Goal: Obtain resource: Obtain resource

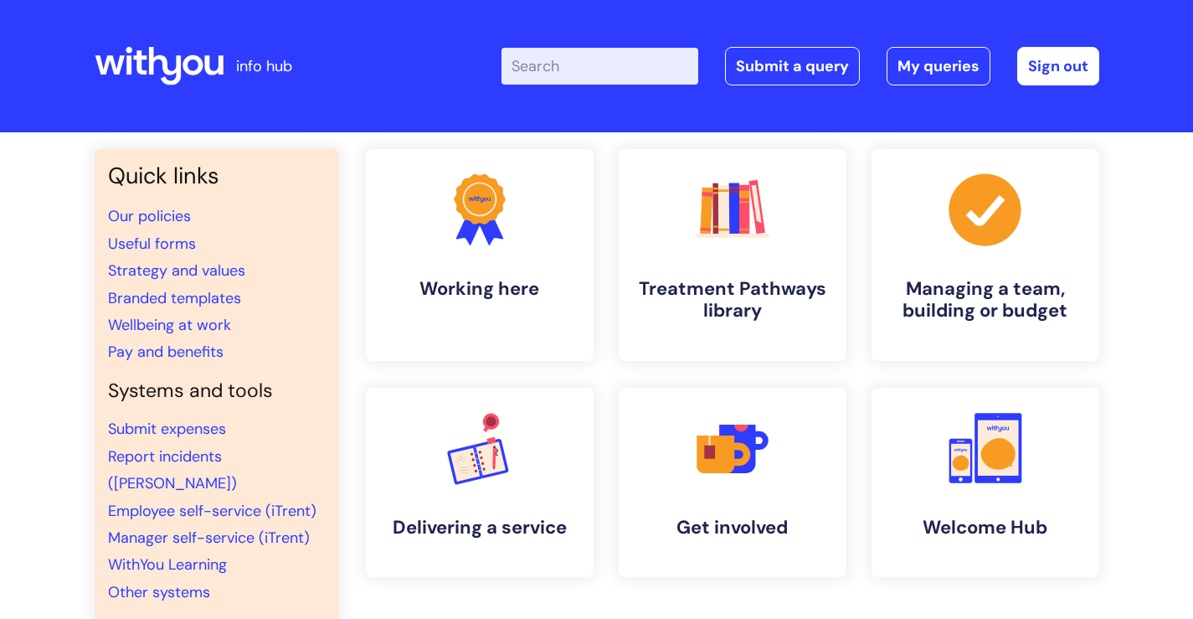
click at [578, 73] on input "Enter your search term here..." at bounding box center [600, 66] width 197 height 37
type input "TOIL"
click button "Search" at bounding box center [0, 0] width 0 height 0
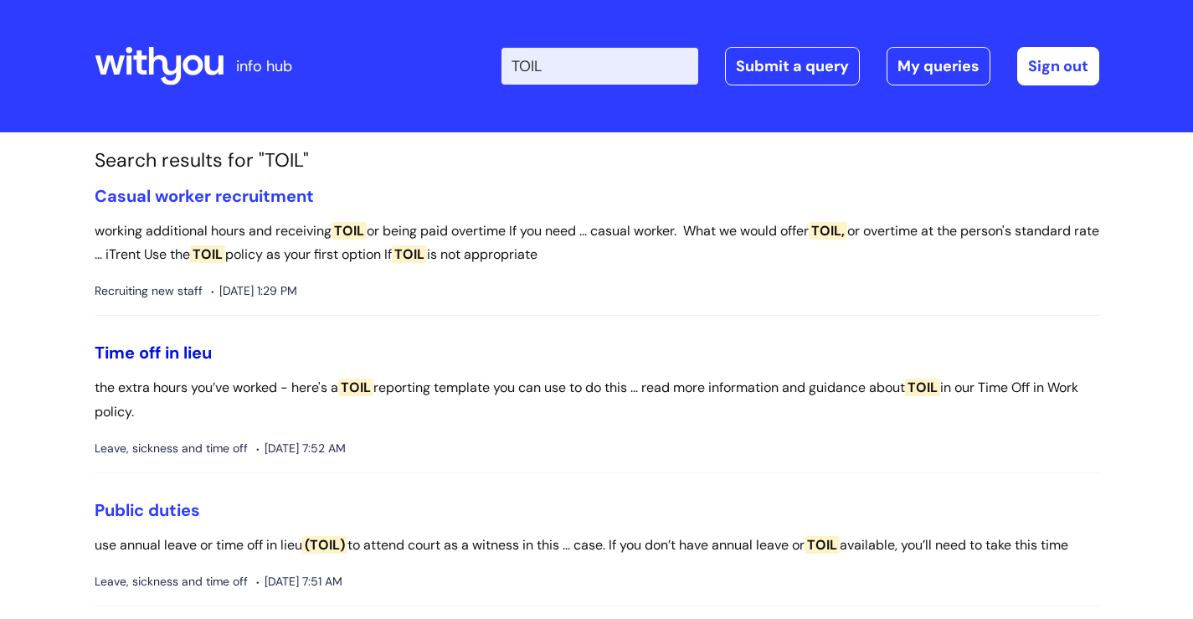
click at [172, 352] on link "Time off in lieu" at bounding box center [153, 353] width 117 height 22
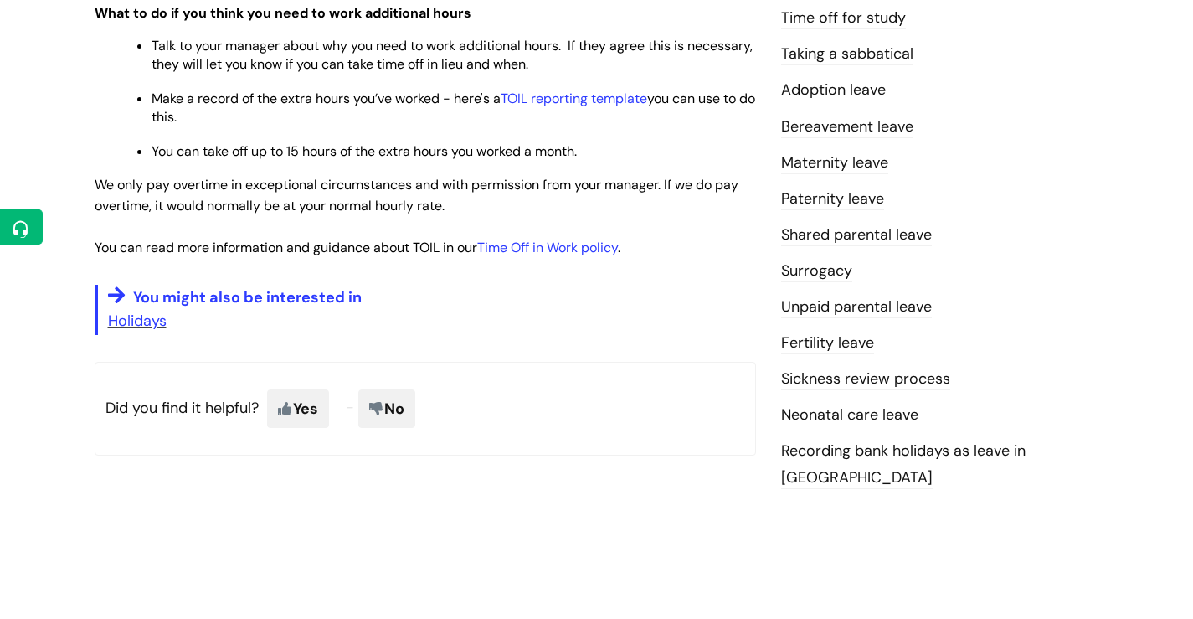
scroll to position [502, 0]
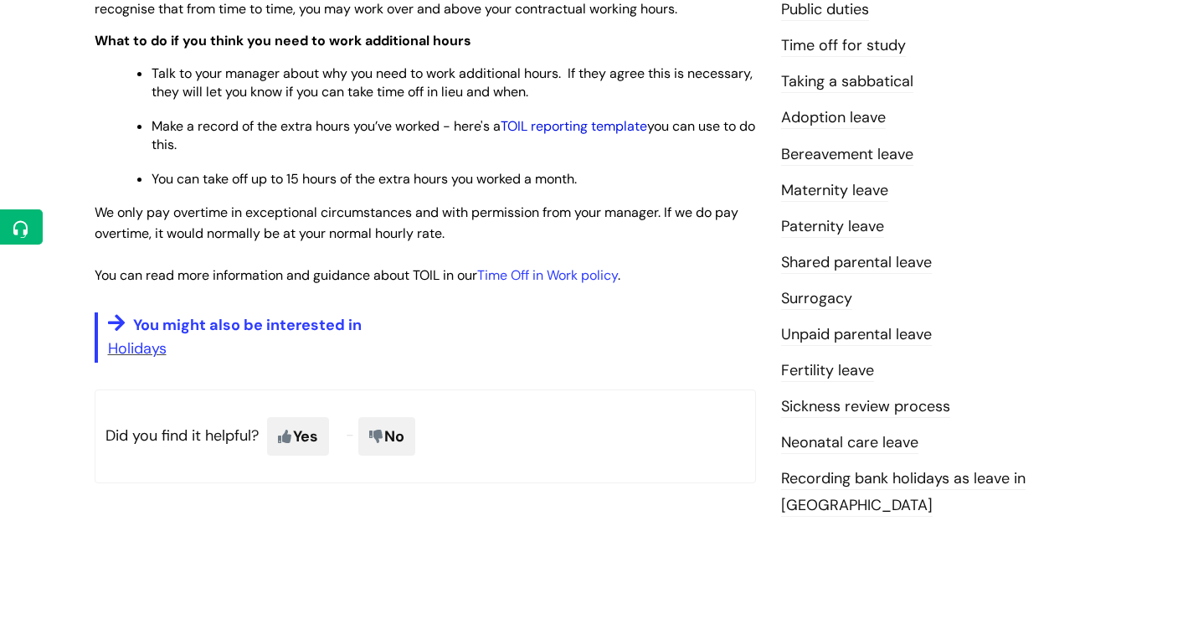
click at [602, 127] on link "TOIL reporting template" at bounding box center [574, 126] width 147 height 18
